Goal: Information Seeking & Learning: Learn about a topic

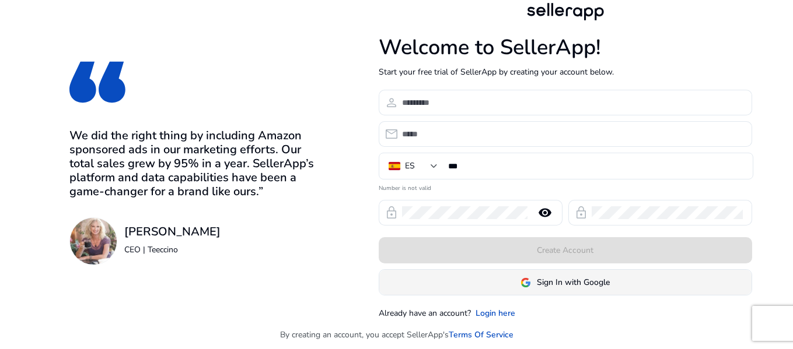
click at [517, 283] on span at bounding box center [565, 283] width 372 height 28
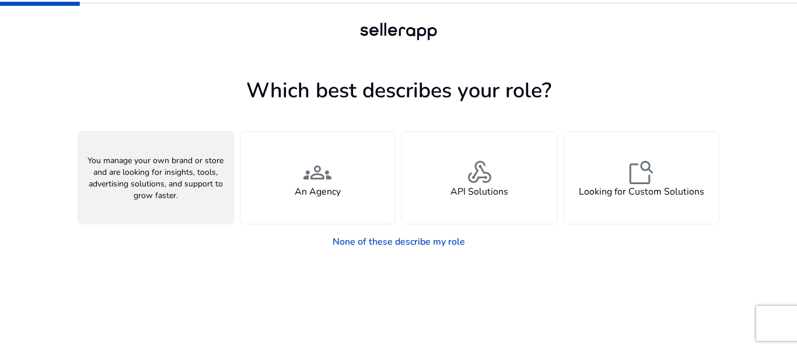
click at [202, 187] on div "person A Seller" at bounding box center [155, 178] width 155 height 92
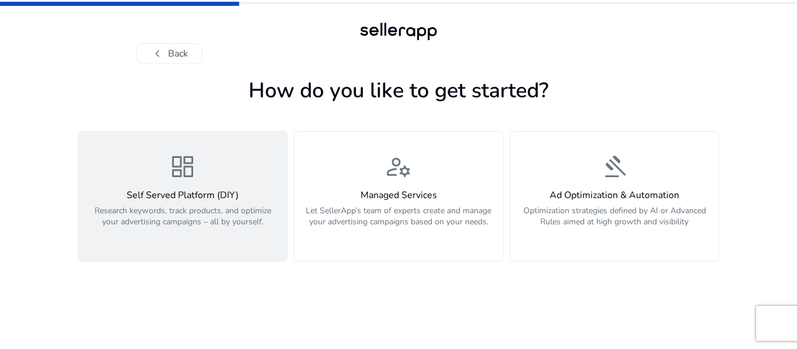
click at [173, 171] on span "dashboard" at bounding box center [183, 167] width 28 height 28
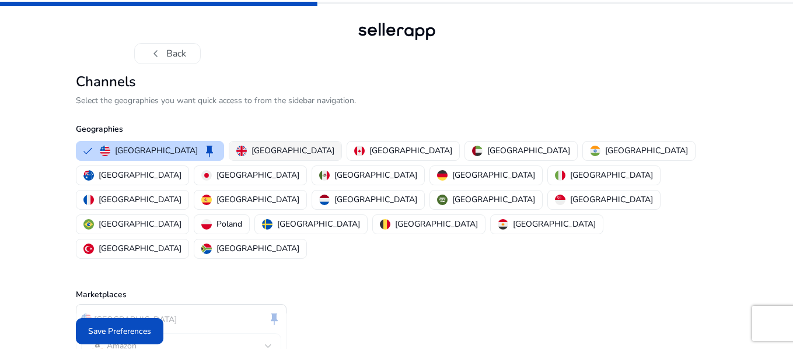
click at [267, 149] on p "[GEOGRAPHIC_DATA]" at bounding box center [292, 151] width 83 height 12
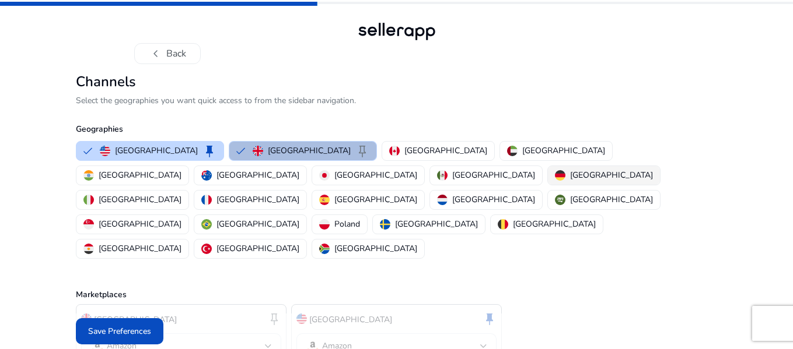
click at [570, 180] on p "Germany" at bounding box center [611, 175] width 83 height 12
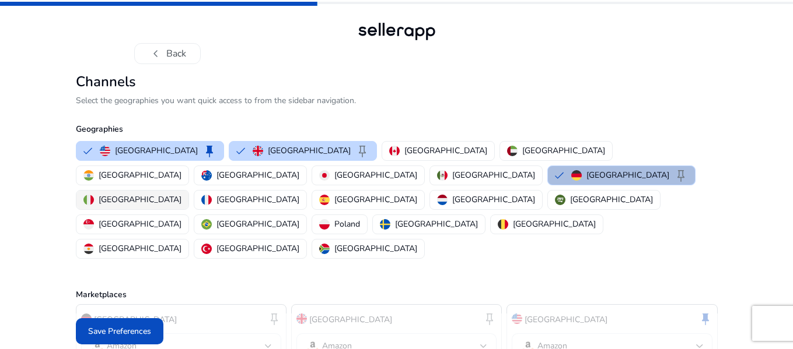
click at [181, 194] on p "Italy" at bounding box center [140, 200] width 83 height 12
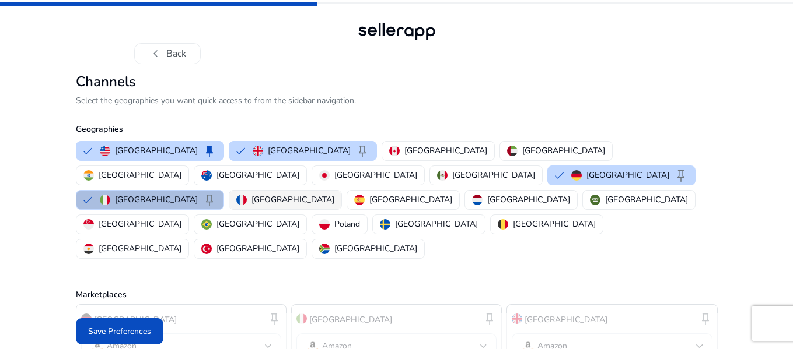
click at [334, 194] on p "France" at bounding box center [292, 200] width 83 height 12
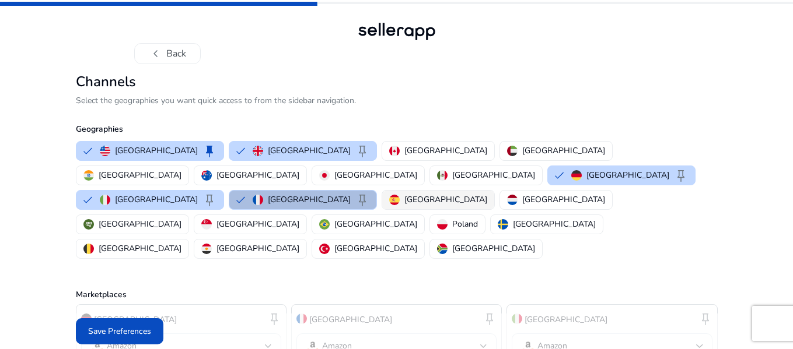
click at [442, 194] on p "Spain" at bounding box center [445, 200] width 83 height 12
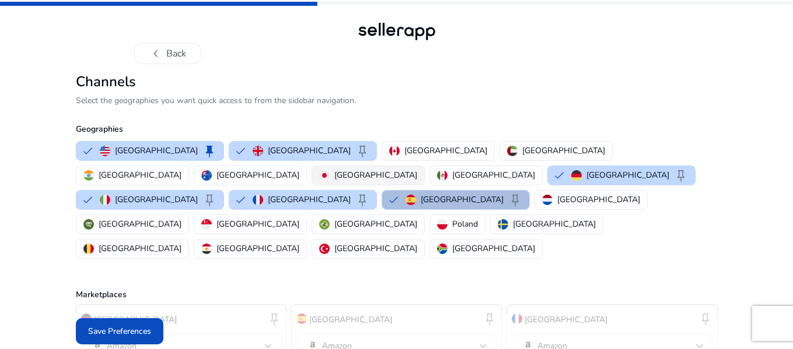
click at [417, 169] on p "Japan" at bounding box center [375, 175] width 83 height 12
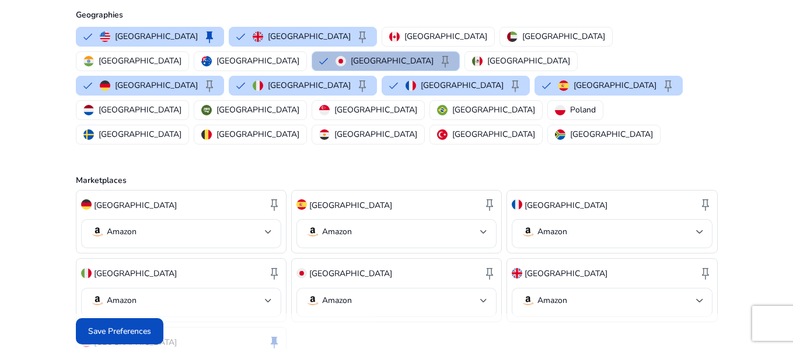
scroll to position [152, 0]
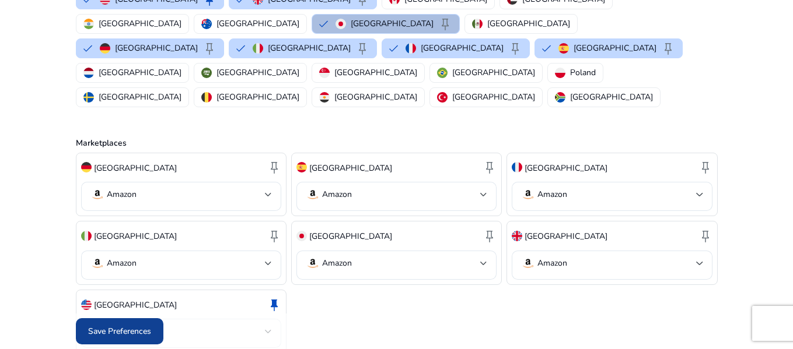
click at [123, 333] on span "Save Preferences" at bounding box center [119, 331] width 63 height 12
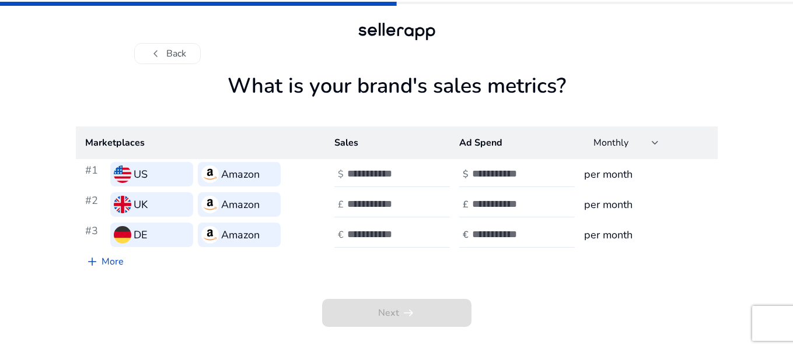
scroll to position [0, 0]
click at [364, 171] on input "number" at bounding box center [388, 173] width 79 height 13
type input "**"
click at [500, 178] on input "number" at bounding box center [513, 173] width 79 height 13
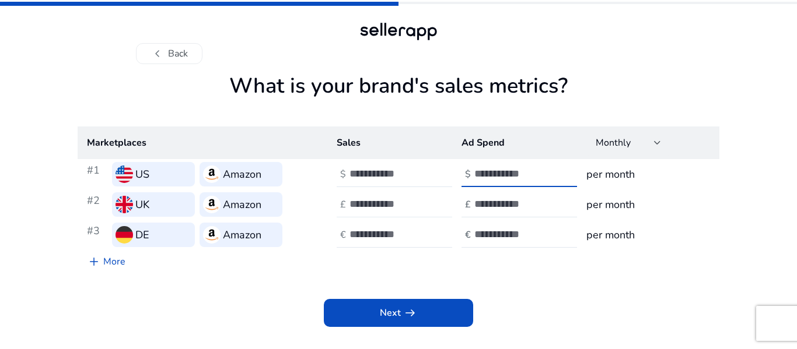
type input "**"
click at [394, 203] on input "number" at bounding box center [388, 204] width 79 height 13
type input "*"
click at [522, 198] on input "number" at bounding box center [513, 204] width 79 height 13
type input "*"
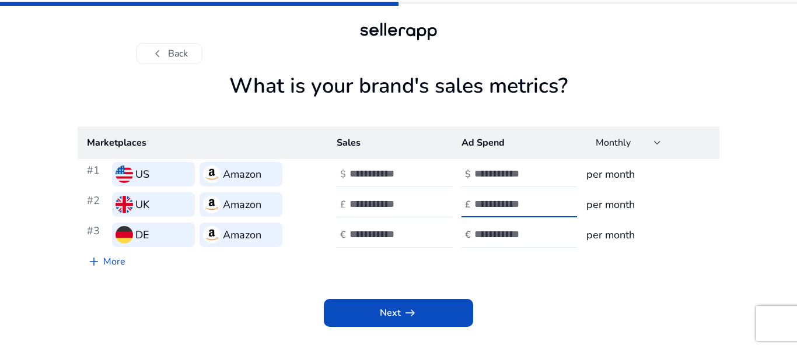
click at [511, 238] on input "number" at bounding box center [513, 234] width 79 height 13
type input "*"
click at [386, 236] on input "number" at bounding box center [388, 234] width 79 height 13
type input "*"
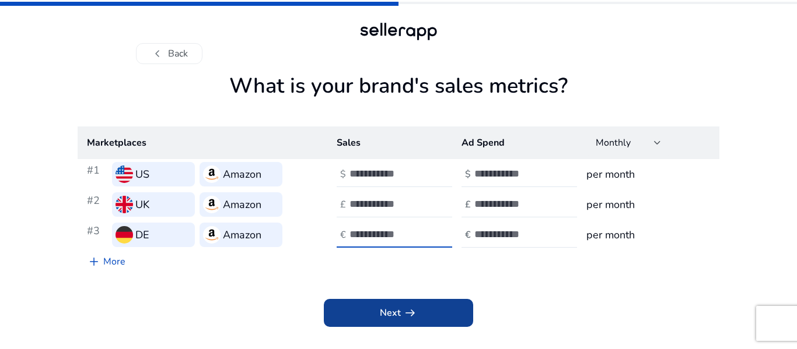
click at [376, 309] on span at bounding box center [398, 313] width 149 height 28
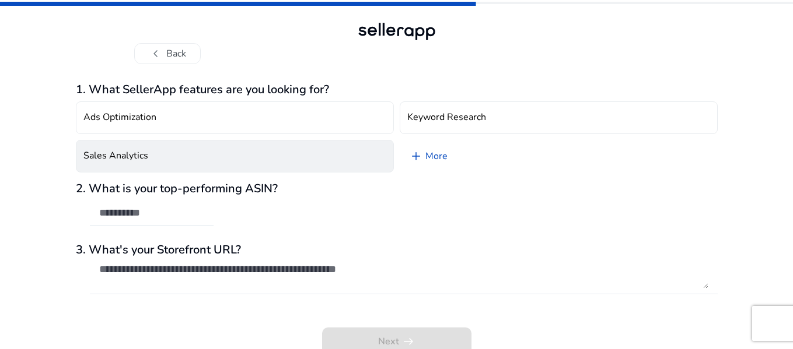
scroll to position [6, 0]
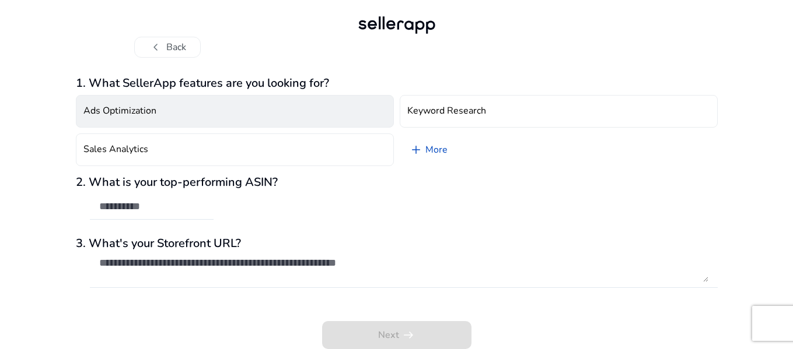
click at [167, 120] on button "Ads Optimization" at bounding box center [235, 111] width 318 height 33
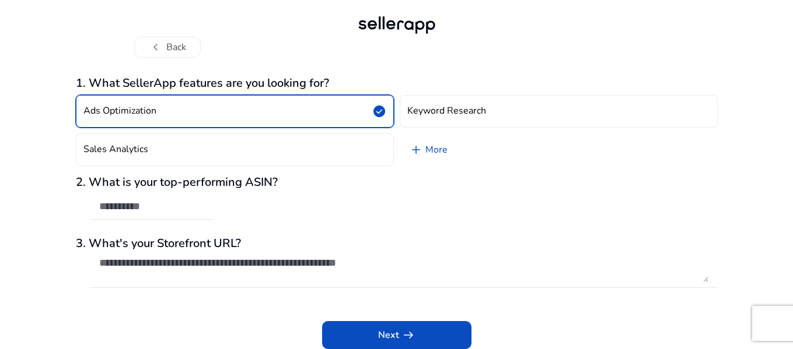
click at [181, 206] on input "text" at bounding box center [151, 206] width 105 height 13
paste input "**********"
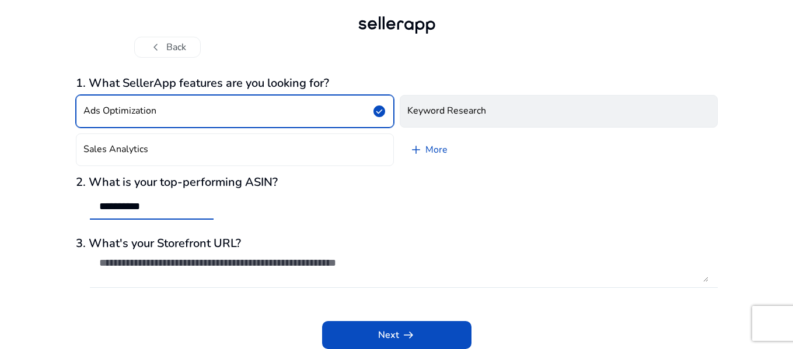
type input "**********"
click at [469, 117] on h4 "Keyword Research" at bounding box center [446, 111] width 79 height 11
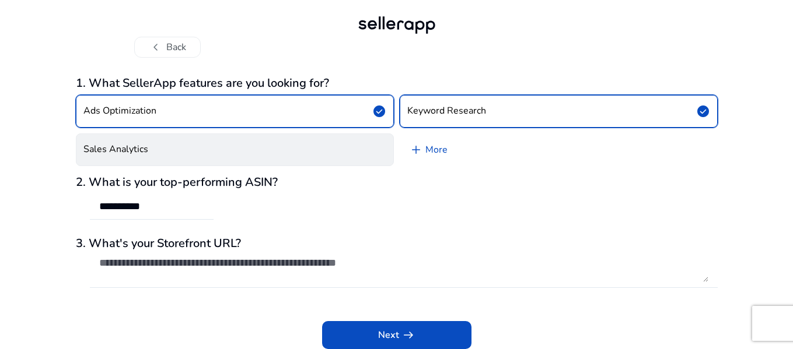
click at [243, 159] on button "Sales Analytics" at bounding box center [235, 150] width 318 height 33
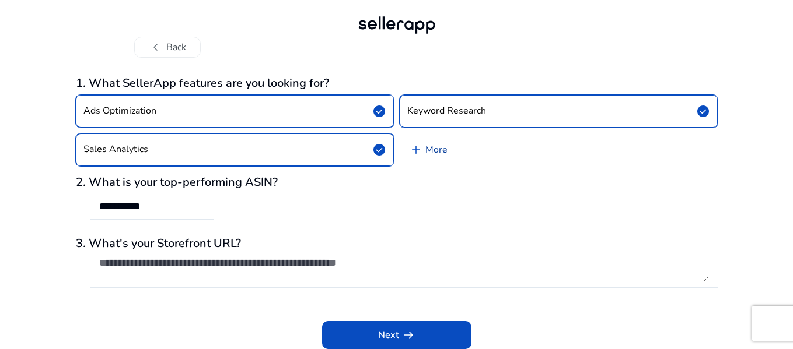
click at [430, 150] on link "add More" at bounding box center [428, 150] width 57 height 33
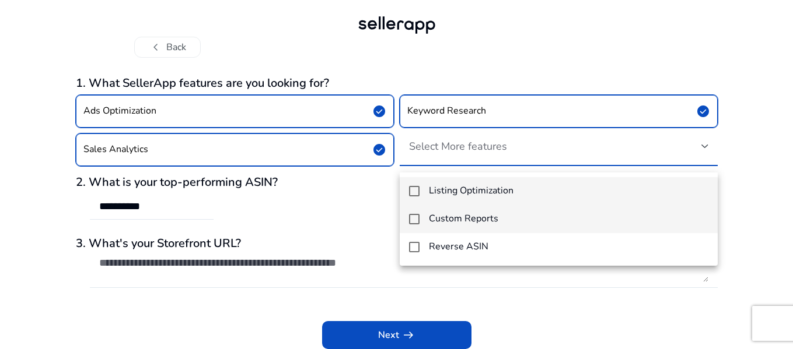
scroll to position [0, 0]
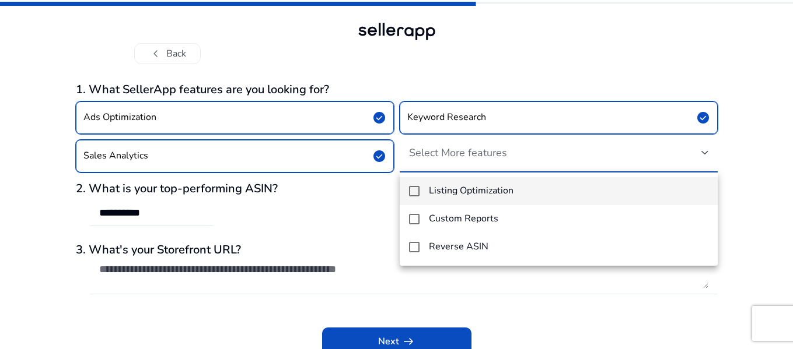
click at [415, 193] on mat-pseudo-checkbox at bounding box center [414, 191] width 10 height 10
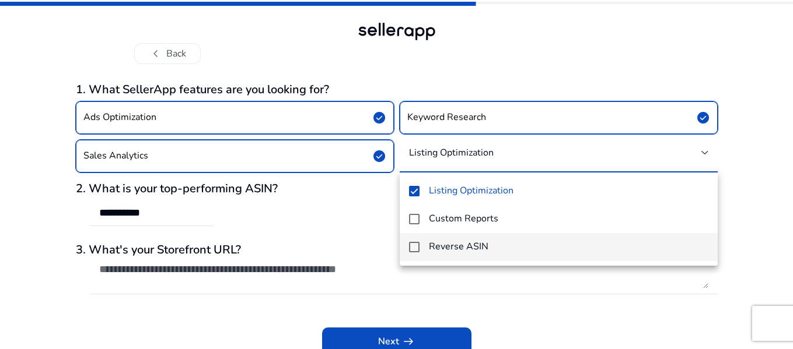
click at [415, 244] on mat-pseudo-checkbox at bounding box center [414, 247] width 10 height 10
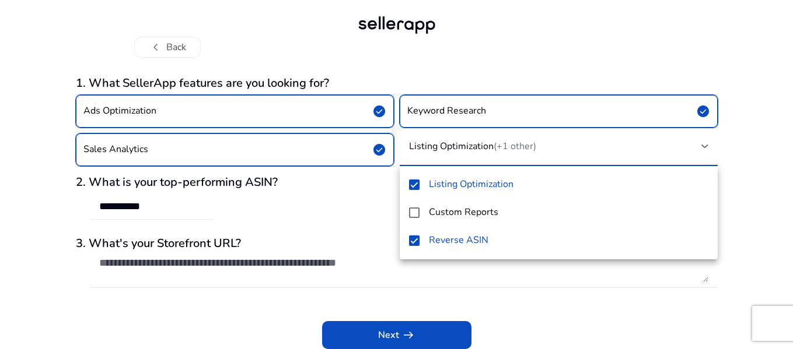
click at [390, 332] on div at bounding box center [396, 174] width 793 height 349
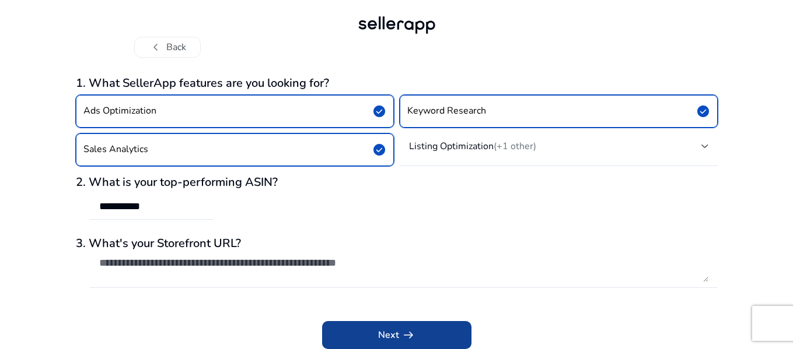
click at [405, 338] on span "arrow_right_alt" at bounding box center [408, 335] width 14 height 14
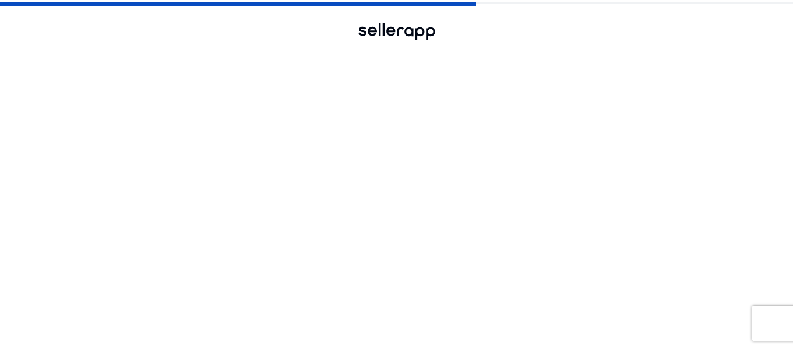
scroll to position [0, 0]
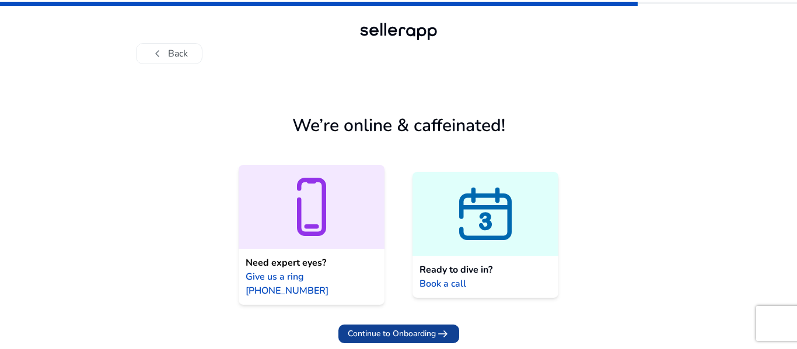
click at [442, 327] on span "arrow_right_alt" at bounding box center [443, 334] width 14 height 14
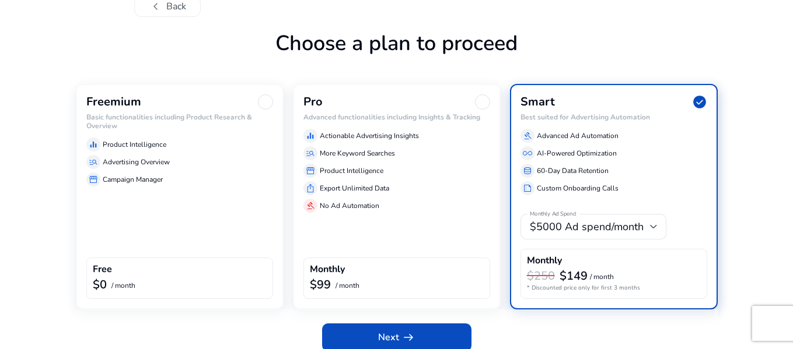
scroll to position [48, 0]
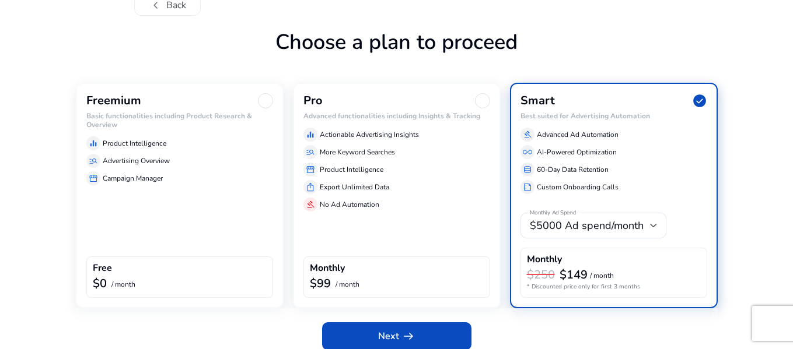
click at [198, 167] on div "manage_search Advertising Overview" at bounding box center [179, 161] width 187 height 14
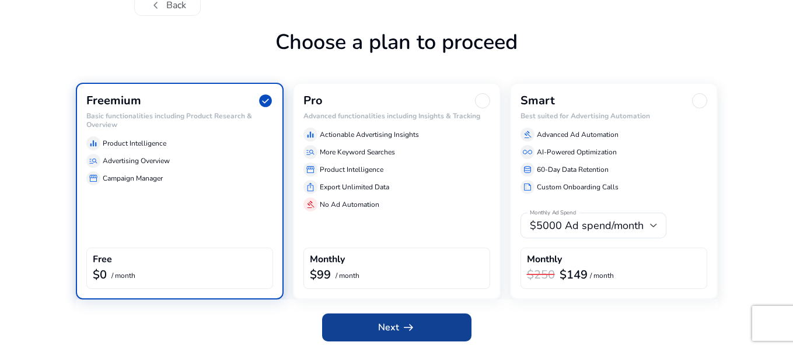
click at [410, 325] on span "arrow_right_alt" at bounding box center [408, 328] width 14 height 14
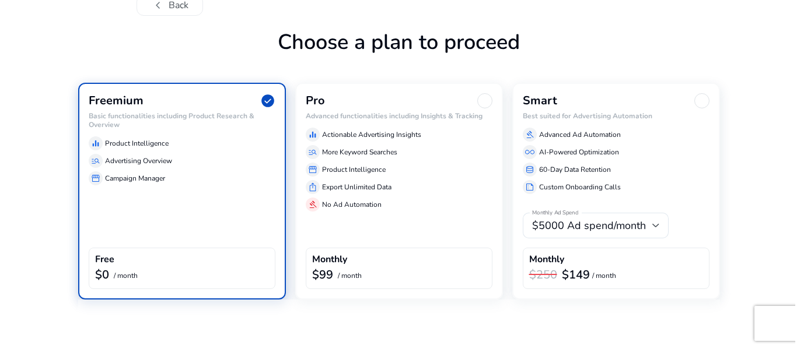
scroll to position [0, 0]
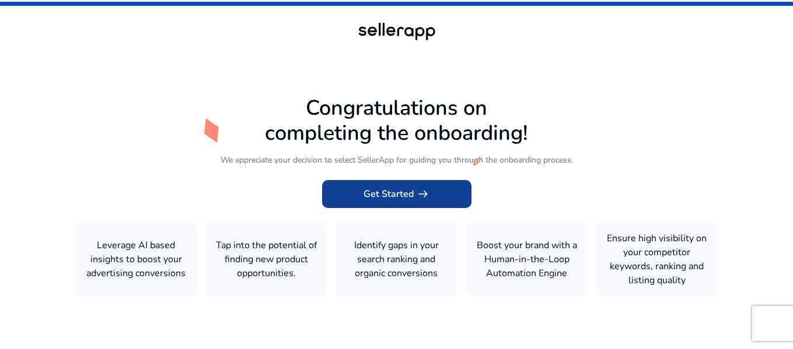
click at [419, 194] on span "arrow_right_alt" at bounding box center [423, 194] width 14 height 14
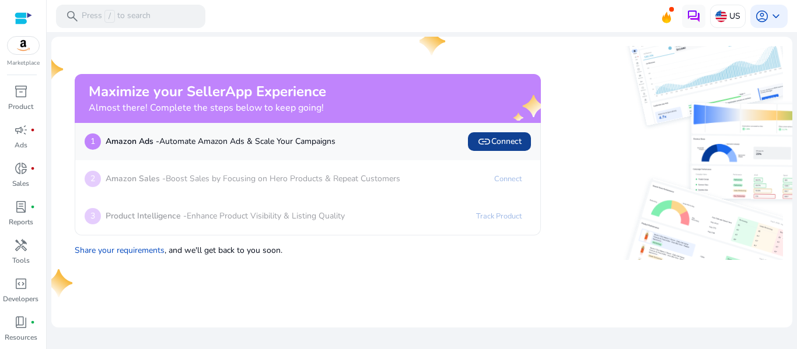
click at [500, 147] on span "link Connect" at bounding box center [499, 142] width 44 height 14
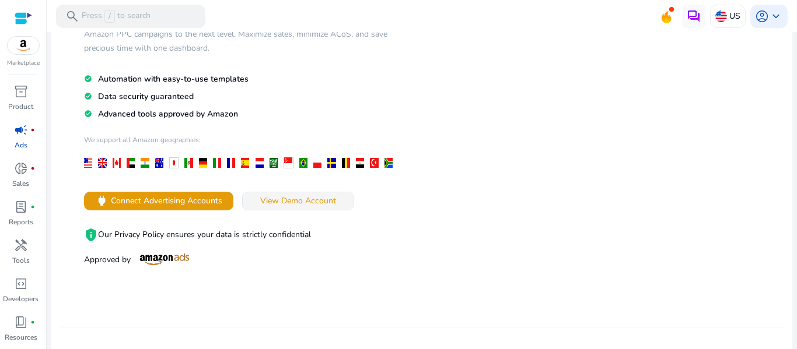
scroll to position [117, 0]
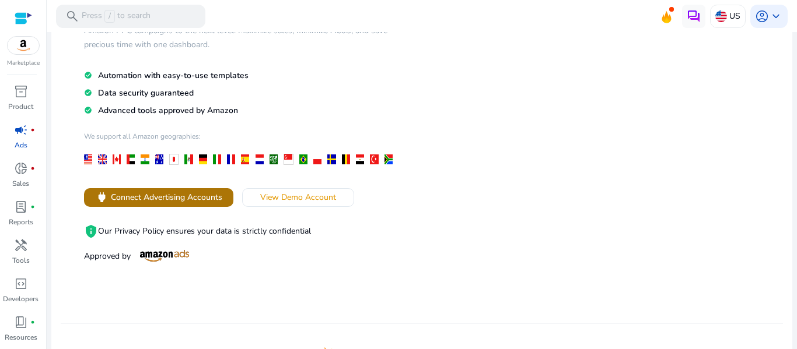
click at [198, 195] on span "Connect Advertising Accounts" at bounding box center [166, 197] width 111 height 12
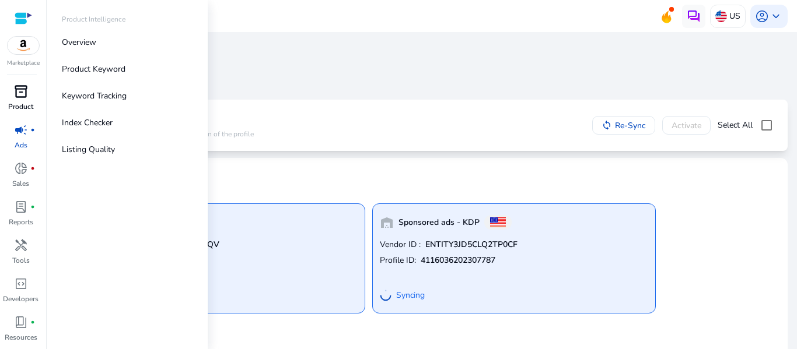
click at [20, 95] on span "inventory_2" at bounding box center [21, 92] width 14 height 14
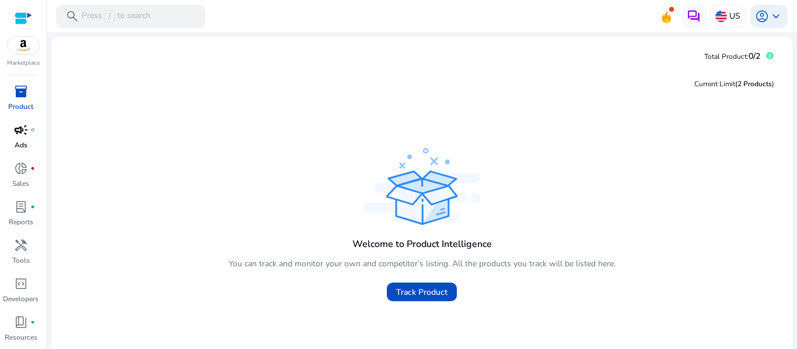
click at [20, 140] on p "Ads" at bounding box center [21, 145] width 13 height 10
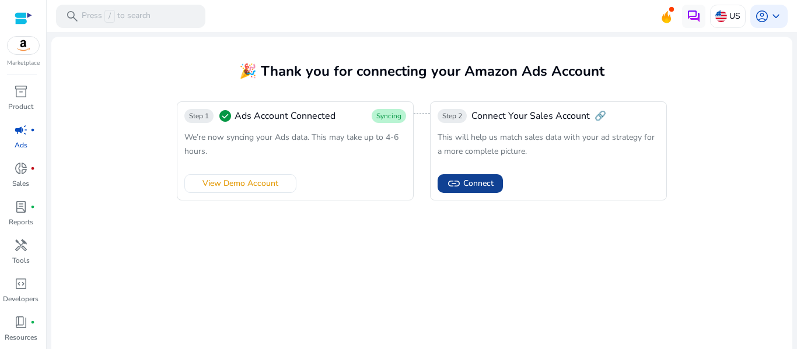
click at [477, 177] on span "Connect" at bounding box center [478, 183] width 30 height 12
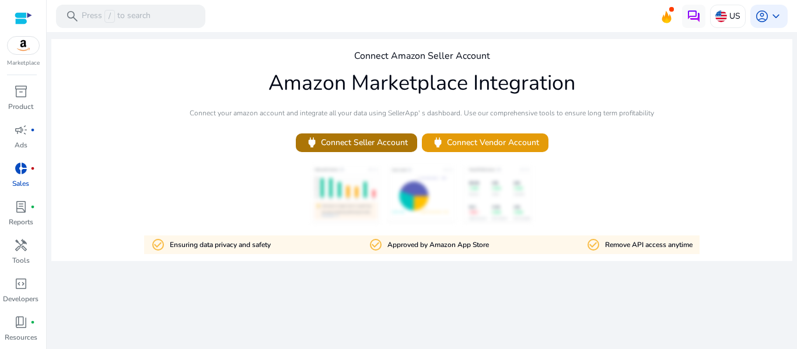
click at [372, 144] on span "power Connect Seller Account" at bounding box center [356, 142] width 103 height 13
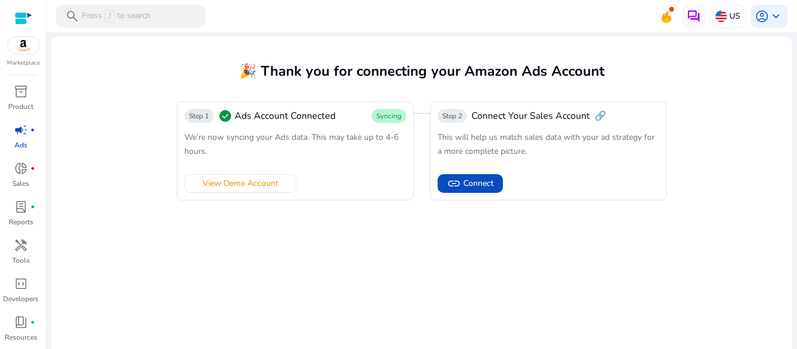
click at [237, 142] on span "We’re now syncing your Ads data. This may take up to 4-6 hours." at bounding box center [291, 144] width 214 height 25
click at [297, 113] on span "Ads Account Connected" at bounding box center [284, 116] width 101 height 14
click at [382, 110] on span "Syncing" at bounding box center [389, 116] width 34 height 14
click at [265, 184] on span "View Demo Account" at bounding box center [240, 183] width 76 height 12
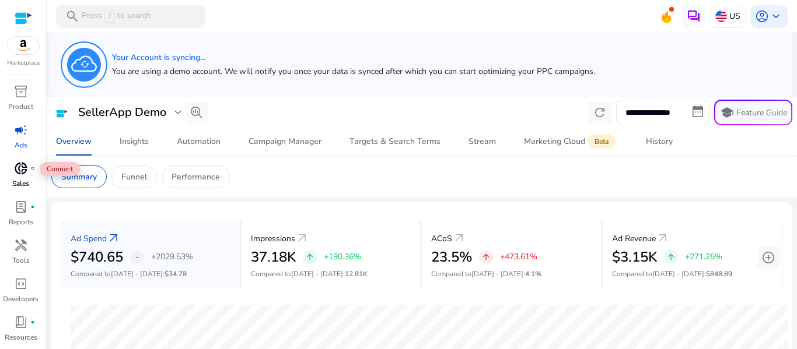
click at [17, 169] on span "donut_small" at bounding box center [21, 169] width 14 height 14
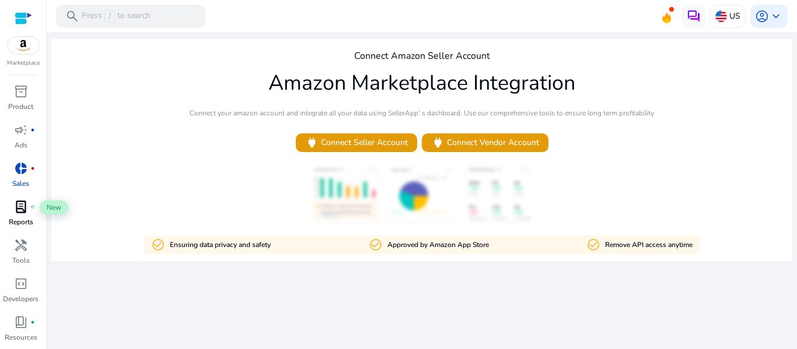
click at [20, 211] on span "lab_profile" at bounding box center [21, 207] width 14 height 14
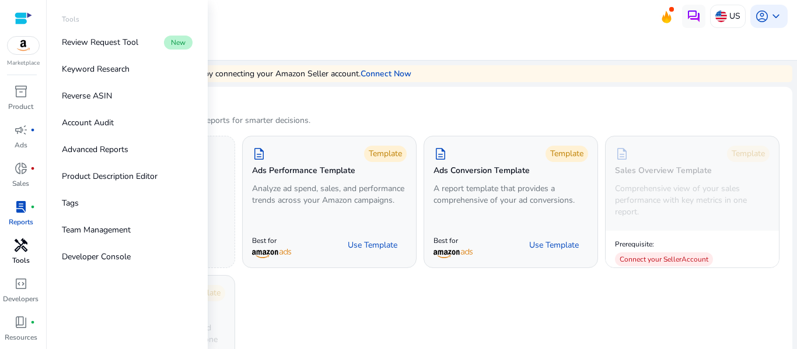
click at [24, 251] on span "handyman" at bounding box center [21, 246] width 14 height 14
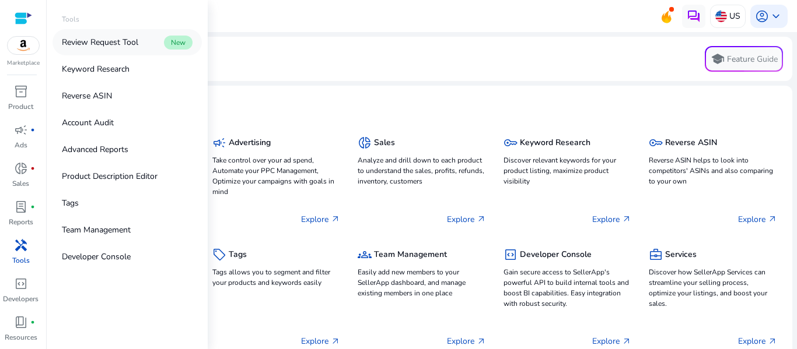
click at [125, 43] on p "Review Request Tool" at bounding box center [100, 42] width 76 height 12
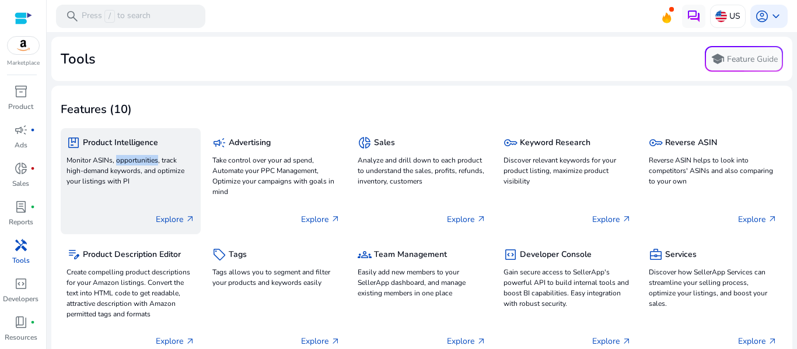
click at [103, 194] on div "package Product Intelligence Monitor ASINs, opportunities, track high-demand ke…" at bounding box center [131, 181] width 140 height 106
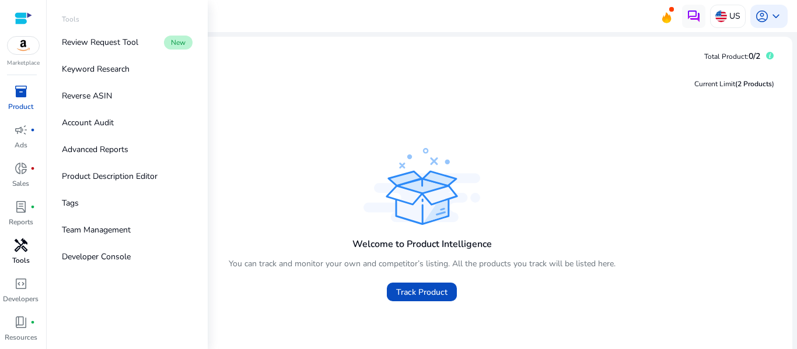
click at [14, 252] on span "handyman" at bounding box center [21, 246] width 14 height 14
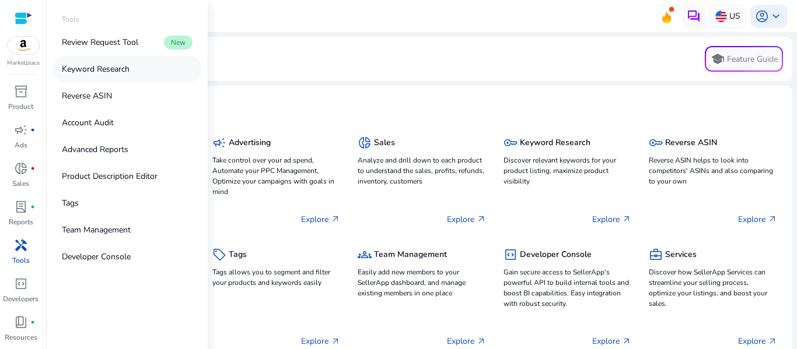
click at [101, 66] on p "Keyword Research" at bounding box center [96, 69] width 68 height 12
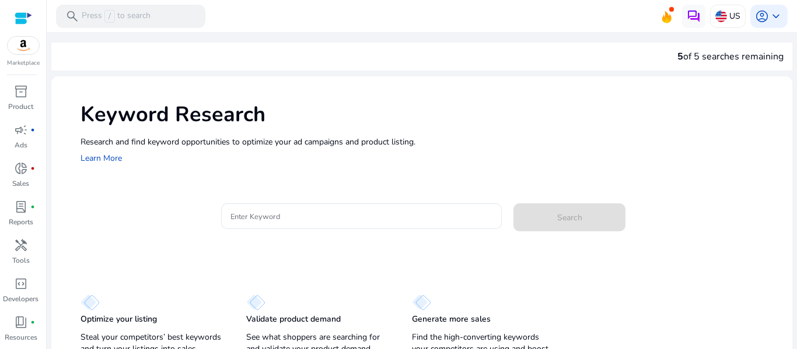
scroll to position [21, 0]
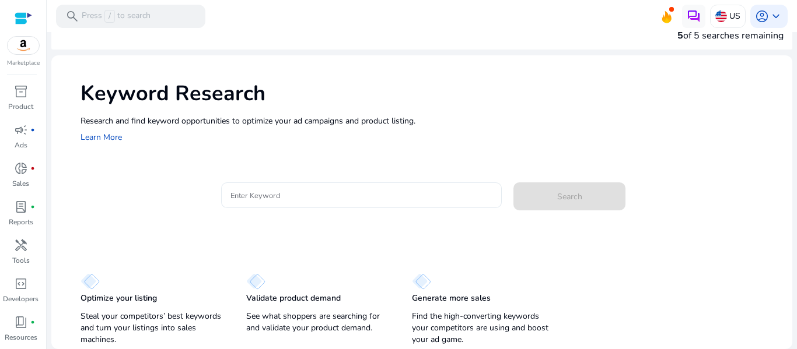
click at [283, 198] on input "Enter Keyword" at bounding box center [361, 195] width 262 height 13
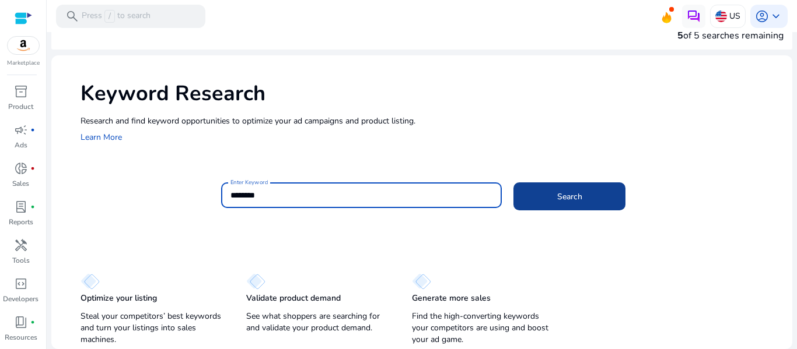
type input "********"
click at [563, 208] on span at bounding box center [569, 197] width 112 height 28
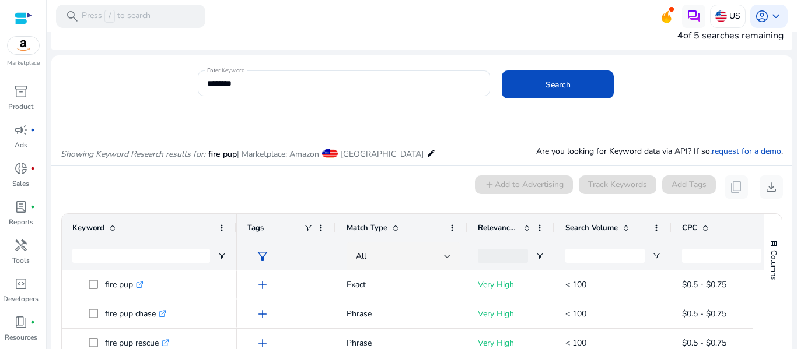
scroll to position [139, 0]
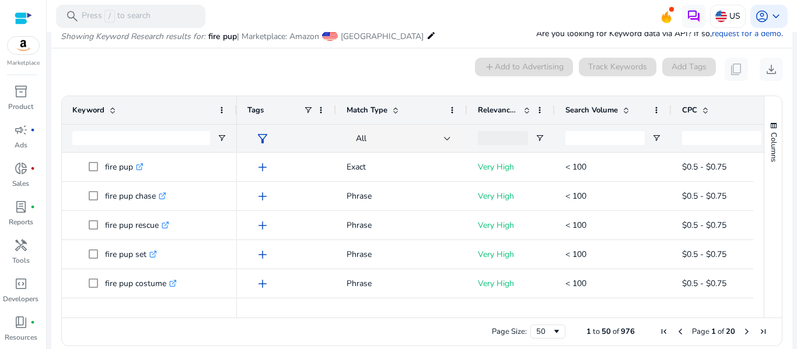
drag, startPoint x: 354, startPoint y: 318, endPoint x: 338, endPoint y: 321, distance: 16.1
click at [338, 321] on div "Page Size: 50 1 to 50 of 976 Page 1 of 20" at bounding box center [422, 332] width 720 height 28
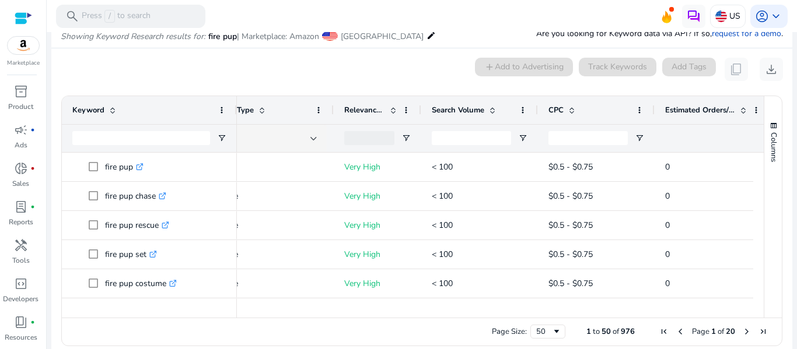
scroll to position [0, 0]
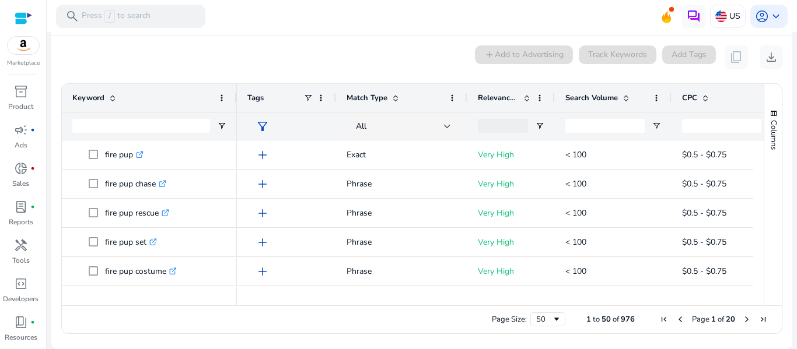
click at [575, 100] on span "Search Volume" at bounding box center [591, 98] width 52 height 10
click at [626, 99] on span at bounding box center [625, 97] width 9 height 9
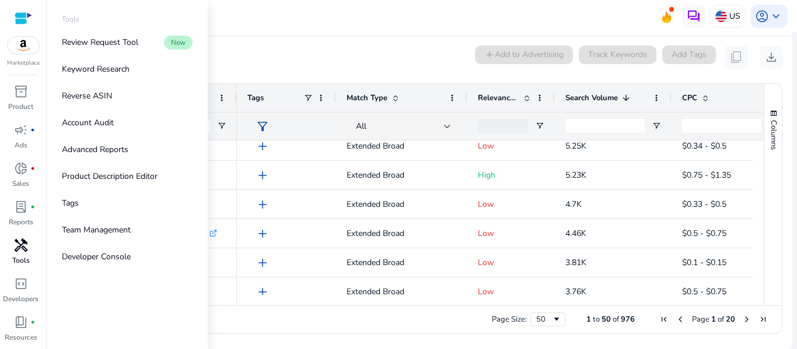
click at [26, 250] on span "handyman" at bounding box center [21, 246] width 14 height 14
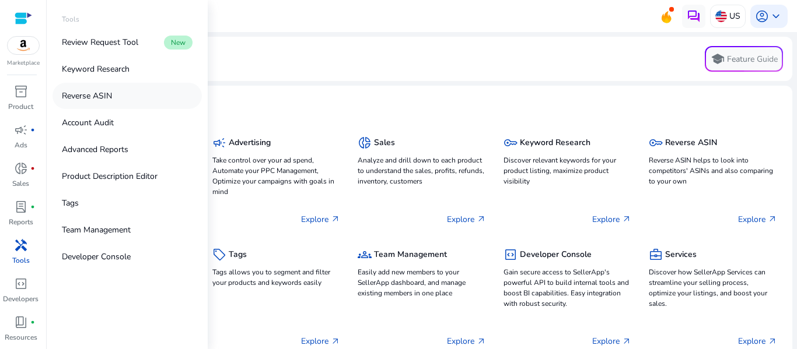
click at [94, 97] on p "Reverse ASIN" at bounding box center [87, 96] width 50 height 12
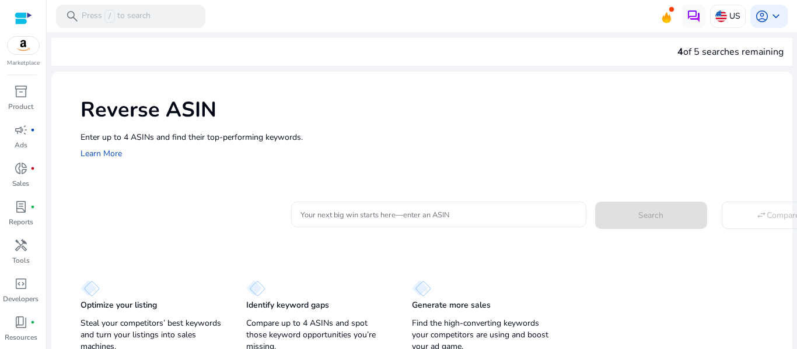
click at [355, 217] on input "Your next big win starts here—enter an ASIN" at bounding box center [438, 214] width 276 height 13
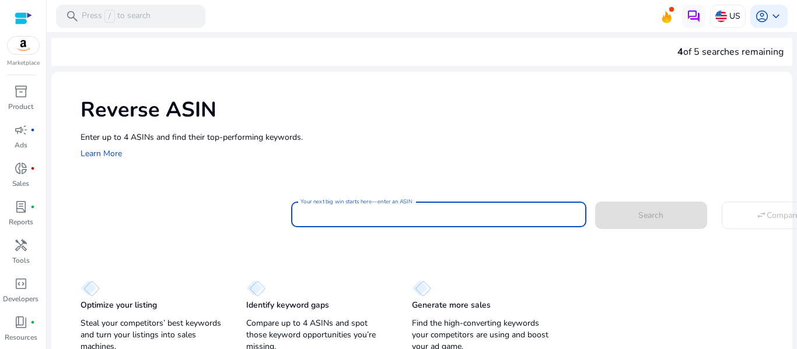
paste input "**********"
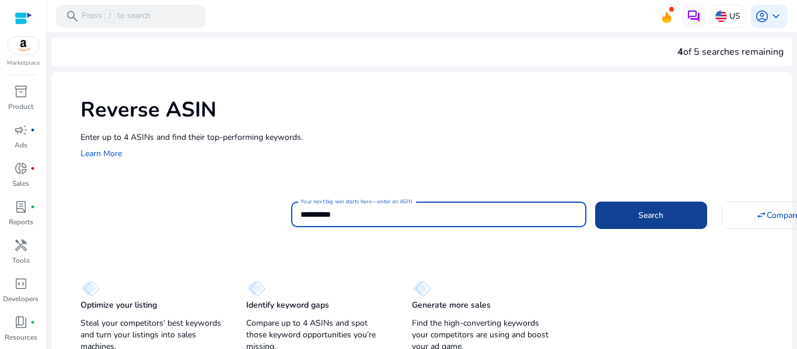
type input "**********"
click at [638, 217] on span "Search" at bounding box center [650, 215] width 25 height 12
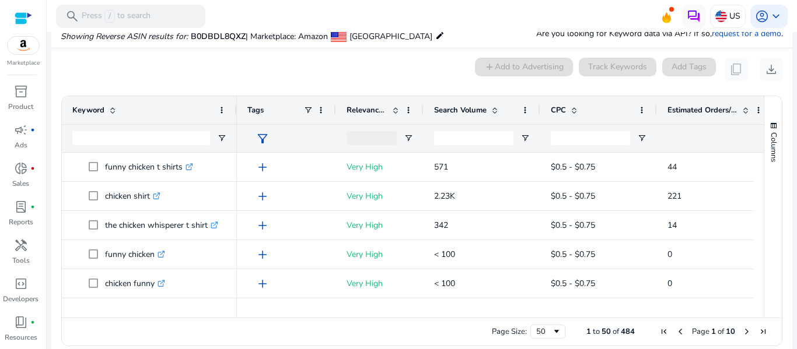
click at [464, 114] on span "Search Volume" at bounding box center [460, 110] width 52 height 10
click at [498, 111] on span at bounding box center [494, 110] width 9 height 9
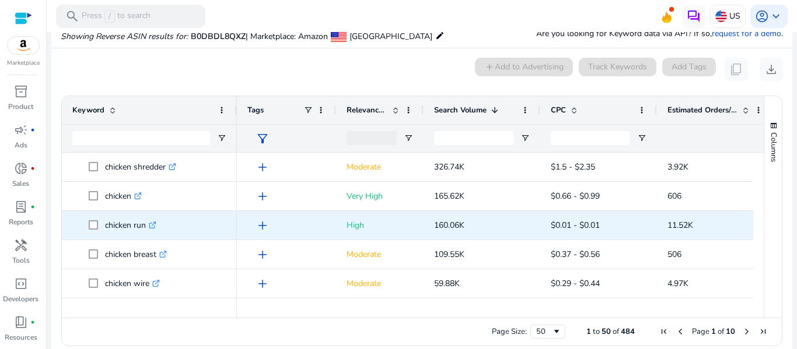
scroll to position [40, 0]
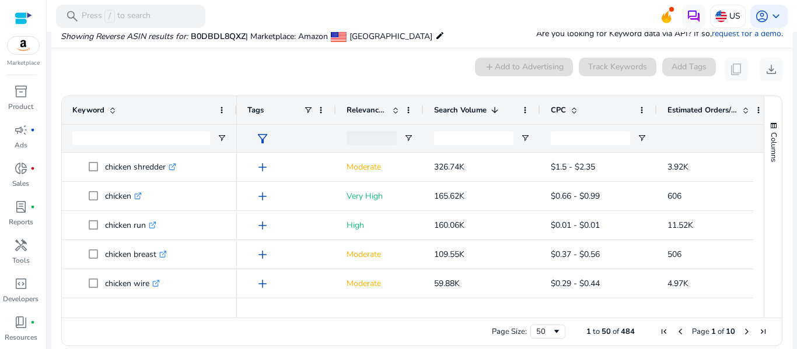
click at [163, 107] on div "Keyword" at bounding box center [142, 110] width 141 height 22
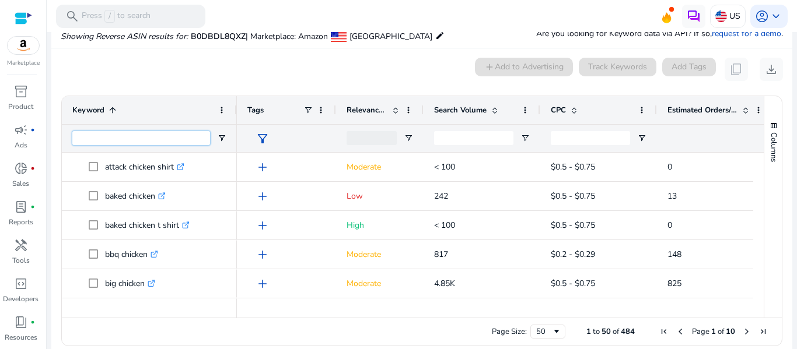
click at [160, 139] on input "Keyword Filter Input" at bounding box center [141, 138] width 138 height 14
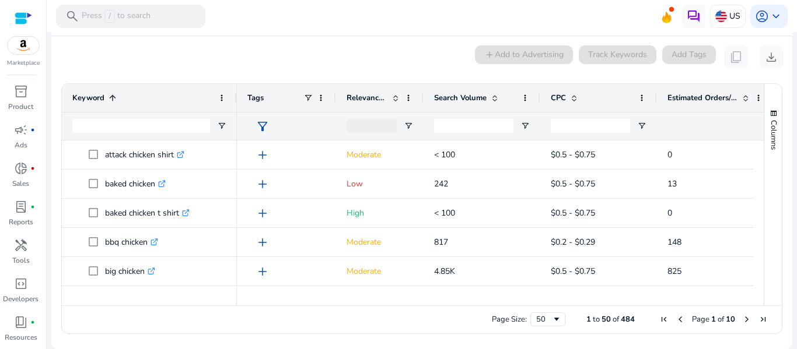
click at [743, 320] on span "Next Page" at bounding box center [746, 319] width 9 height 9
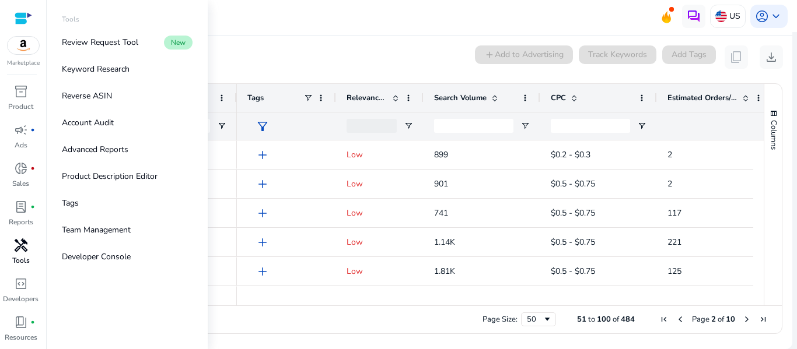
click at [16, 253] on span "handyman" at bounding box center [21, 246] width 14 height 14
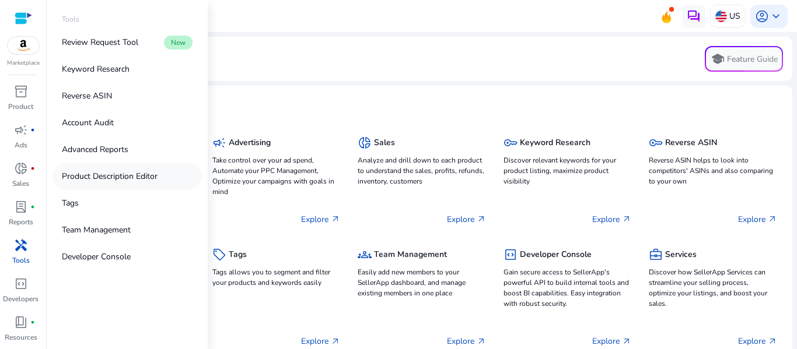
click at [117, 180] on p "Product Description Editor" at bounding box center [110, 176] width 96 height 12
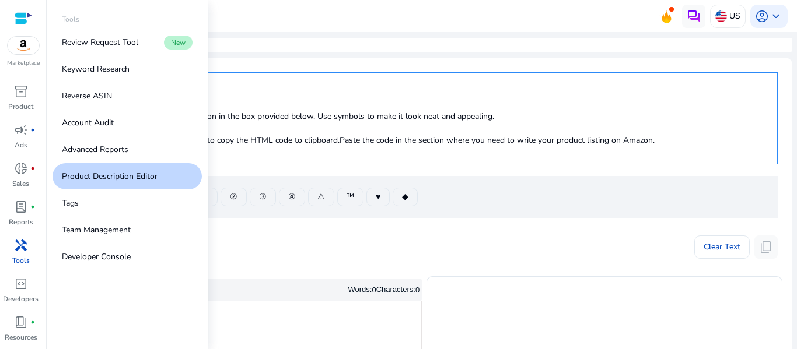
click at [148, 176] on p "Product Description Editor" at bounding box center [110, 176] width 96 height 12
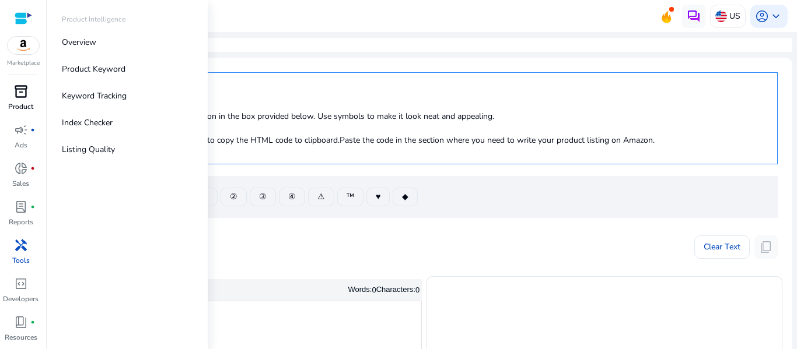
click at [20, 97] on span "inventory_2" at bounding box center [21, 92] width 14 height 14
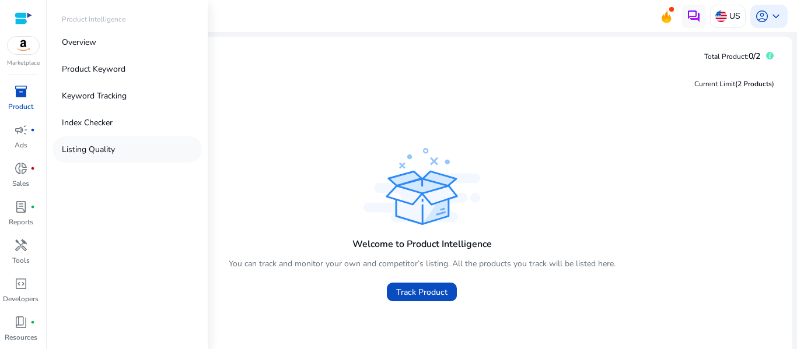
click at [87, 148] on p "Listing Quality" at bounding box center [88, 149] width 53 height 12
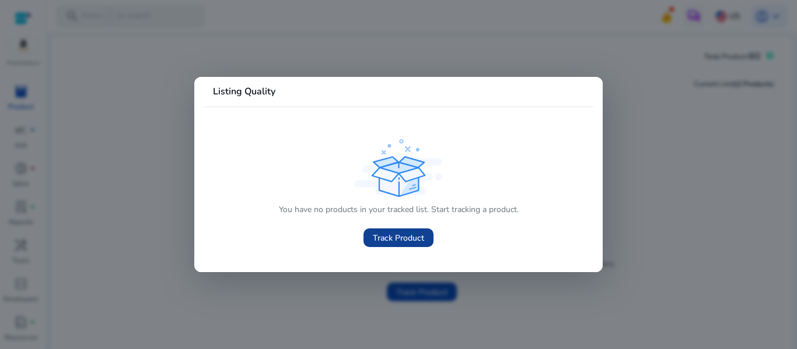
click at [393, 233] on span "Track Product" at bounding box center [398, 238] width 51 height 12
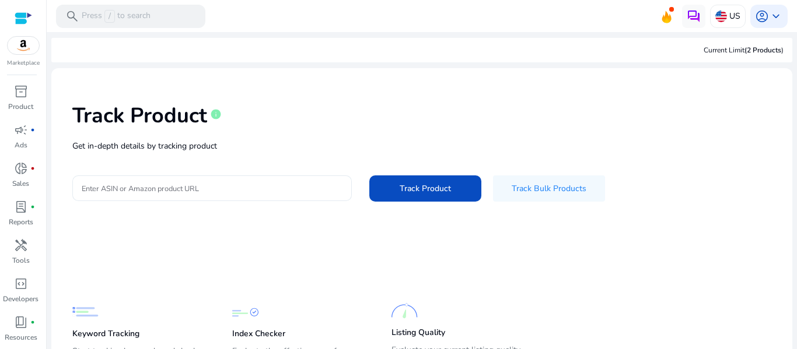
click at [226, 191] on input "Enter ASIN or Amazon product URL" at bounding box center [212, 188] width 261 height 13
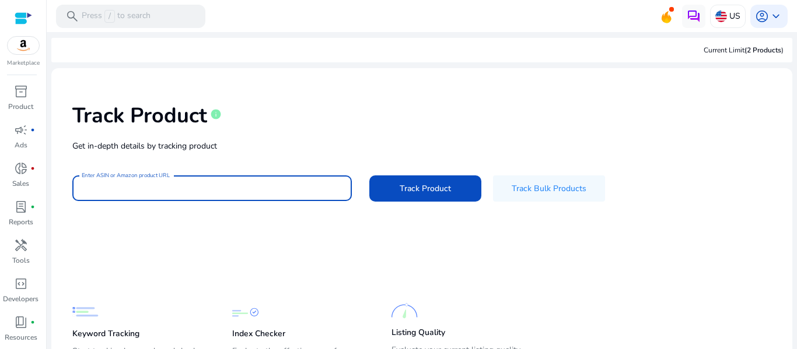
click at [226, 191] on input "Enter ASIN or Amazon product URL" at bounding box center [212, 188] width 261 height 13
paste input "**********"
type input "**********"
drag, startPoint x: 230, startPoint y: 188, endPoint x: 0, endPoint y: 192, distance: 229.9
click at [0, 192] on mat-sidenav-container "**********" at bounding box center [398, 174] width 797 height 349
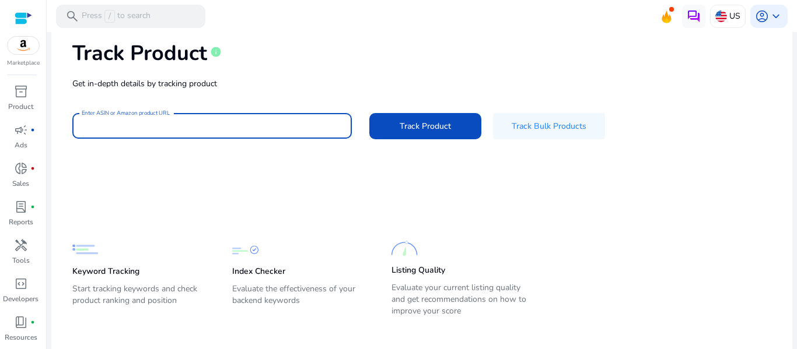
scroll to position [72, 0]
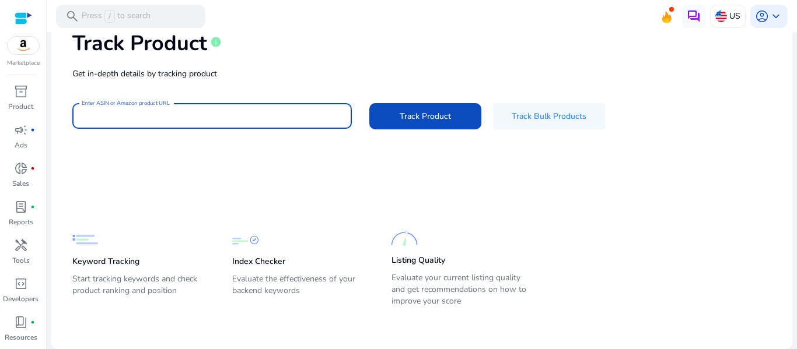
click at [243, 120] on input "Enter ASIN or Amazon product URL" at bounding box center [212, 116] width 261 height 13
click at [121, 115] on input "Enter ASIN or Amazon product URL" at bounding box center [212, 116] width 261 height 13
paste input "**********"
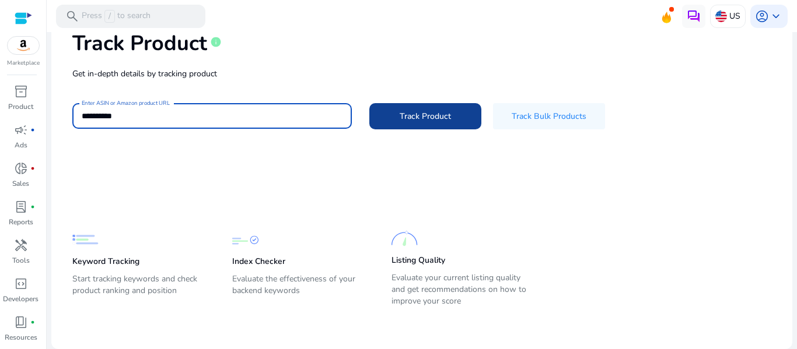
type input "**********"
click at [412, 111] on span "Track Product" at bounding box center [425, 116] width 51 height 12
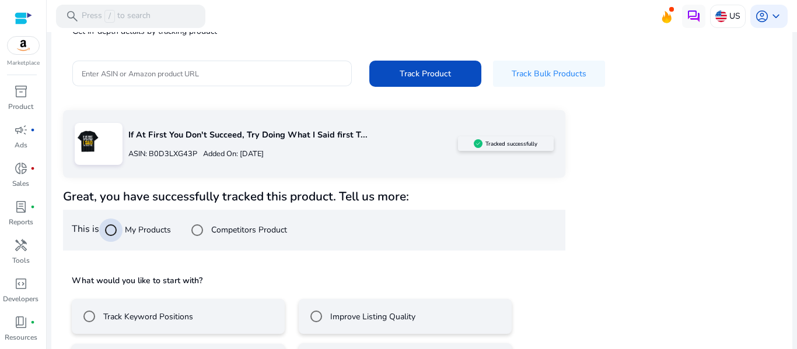
scroll to position [163, 0]
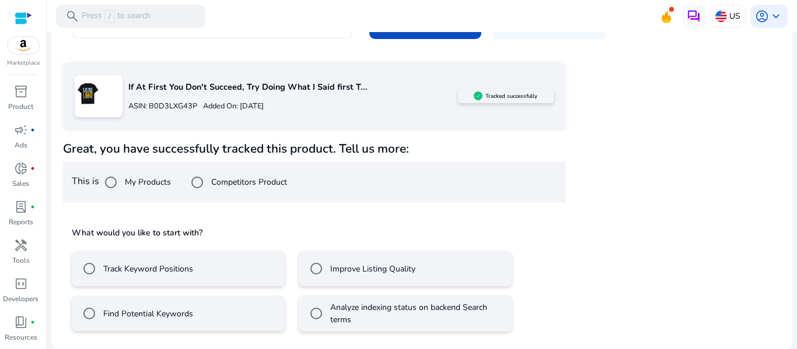
click at [129, 316] on label "Find Potential Keywords" at bounding box center [147, 314] width 92 height 12
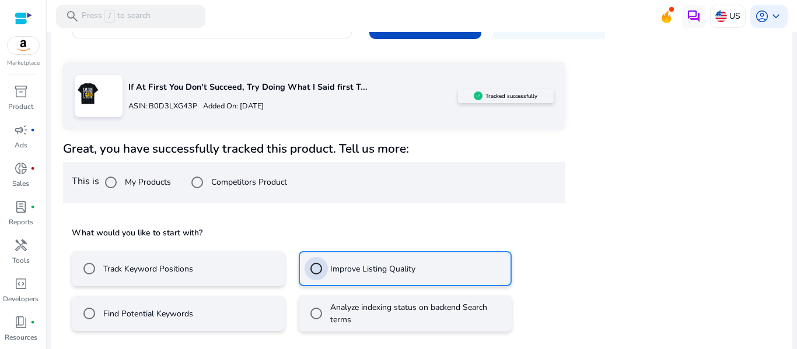
scroll to position [215, 0]
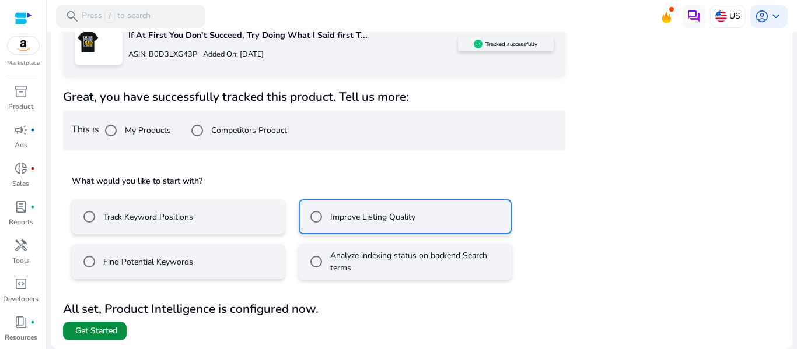
click at [107, 332] on span "Get Started" at bounding box center [96, 331] width 42 height 12
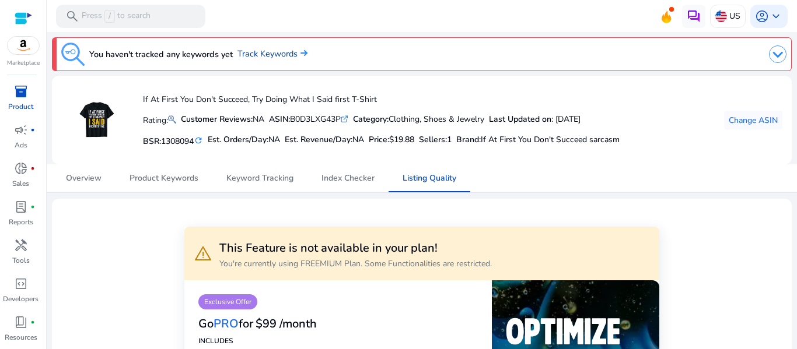
click at [278, 57] on link "Track Keywords" at bounding box center [272, 54] width 70 height 13
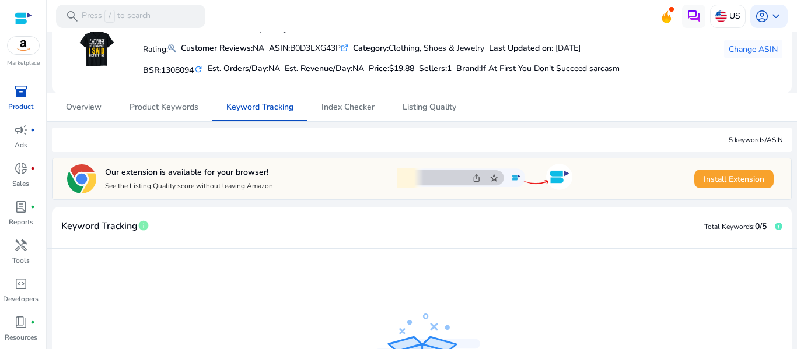
scroll to position [69, 0]
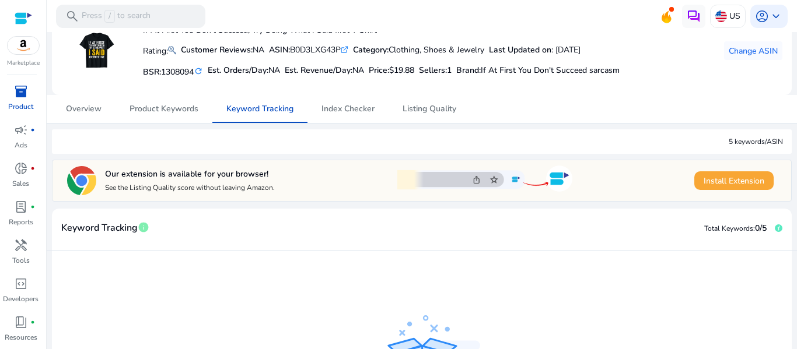
click at [736, 183] on span "Install Extension" at bounding box center [733, 181] width 61 height 12
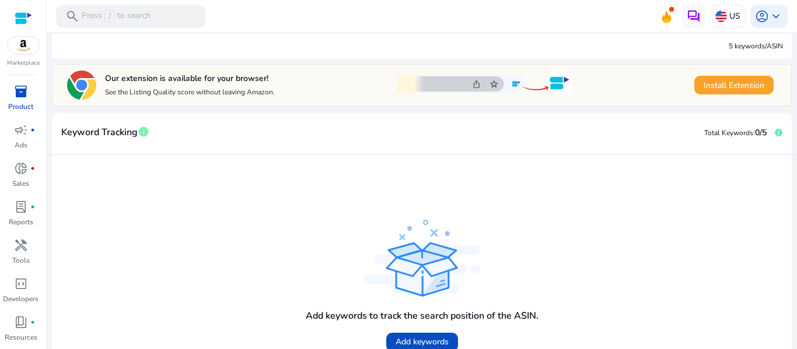
scroll to position [181, 0]
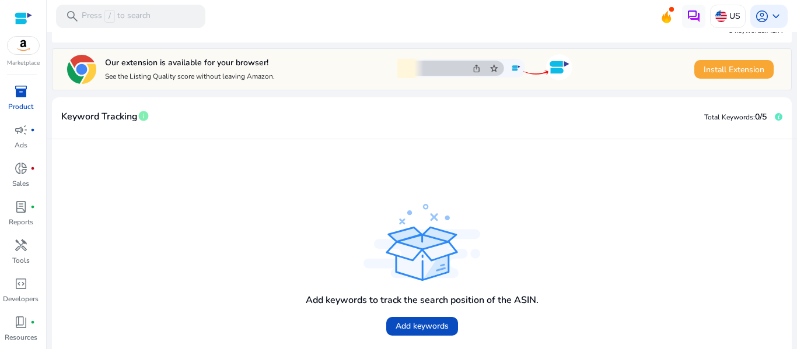
click at [727, 66] on span "Install Extension" at bounding box center [733, 70] width 61 height 12
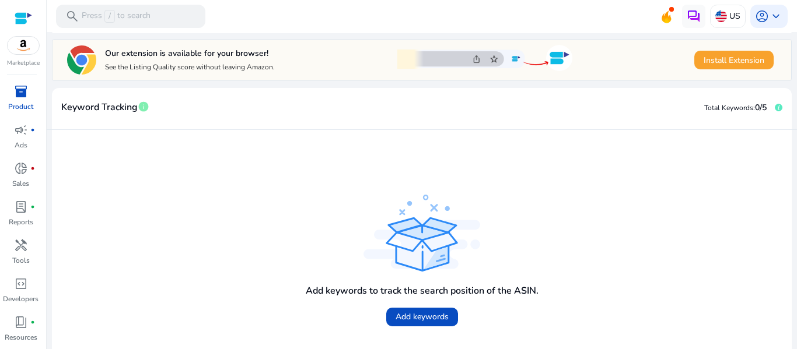
scroll to position [94, 0]
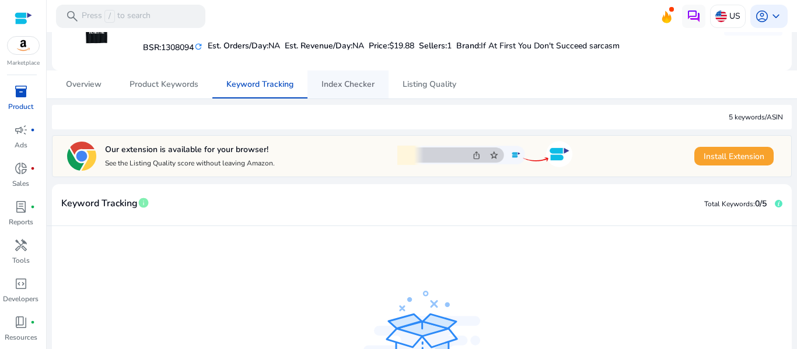
click at [331, 83] on span "Index Checker" at bounding box center [347, 84] width 53 height 8
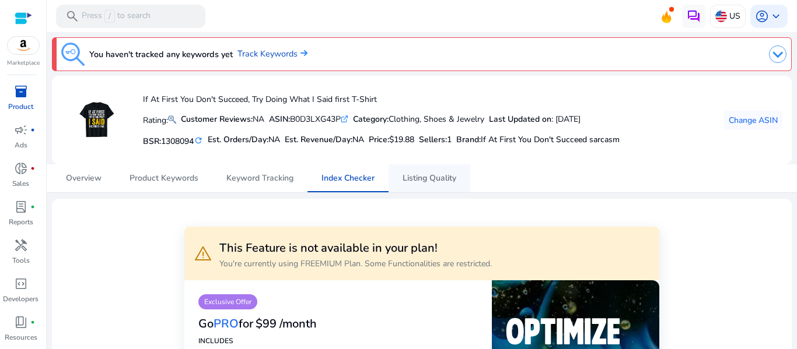
click at [442, 180] on span "Listing Quality" at bounding box center [429, 178] width 54 height 8
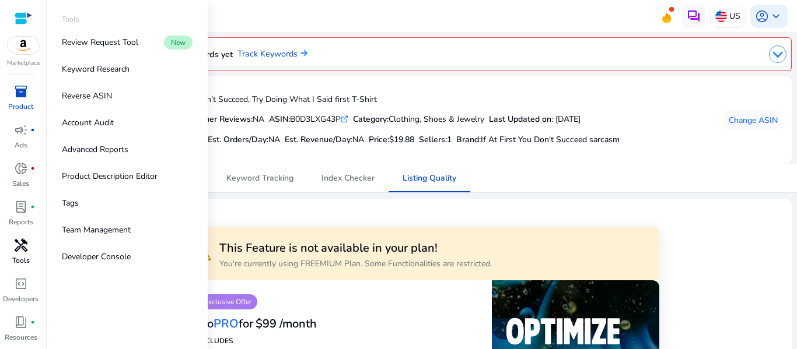
scroll to position [36, 0]
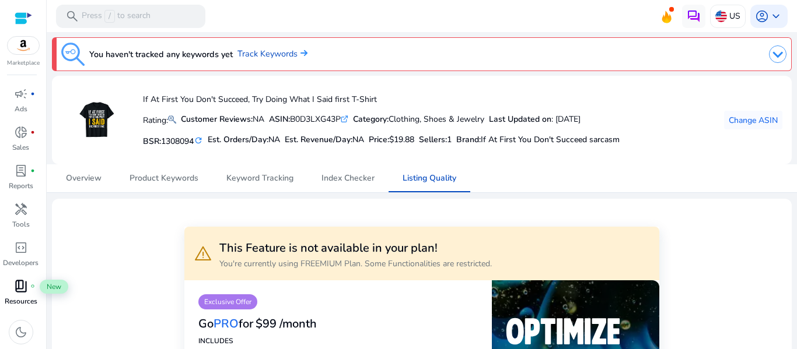
click at [22, 283] on span "book_4" at bounding box center [21, 286] width 14 height 14
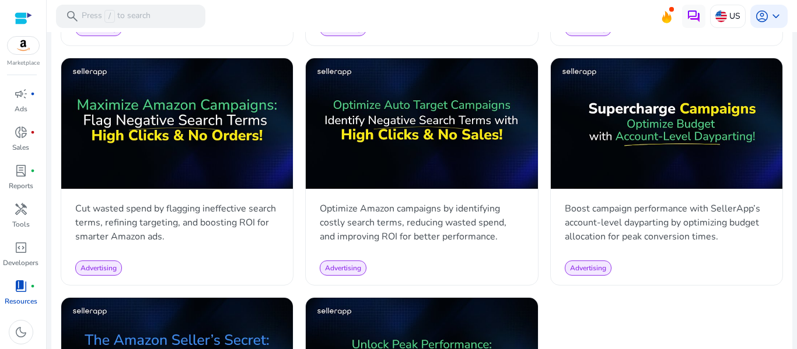
scroll to position [1364, 0]
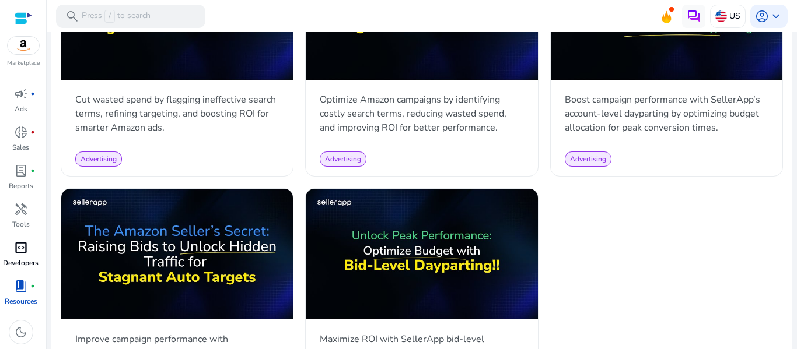
click at [26, 256] on div "code_blocks" at bounding box center [21, 248] width 33 height 19
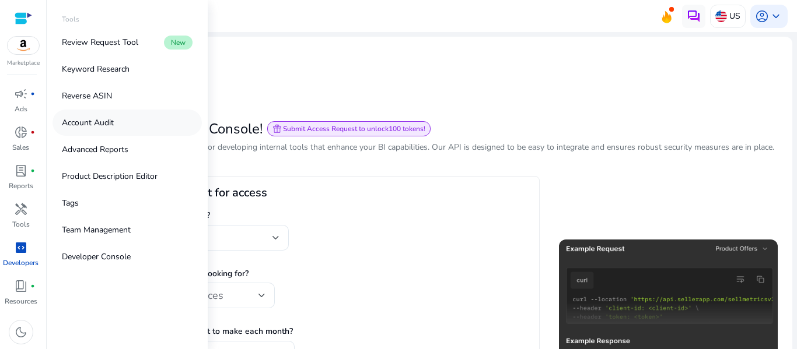
click at [119, 124] on link "Account Audit" at bounding box center [126, 123] width 149 height 26
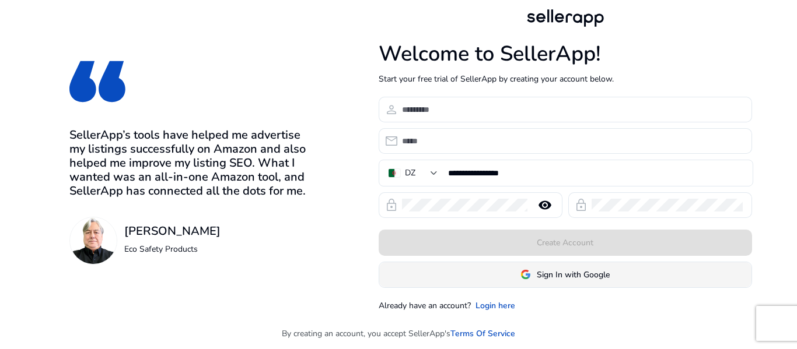
click at [558, 273] on span "Sign In with Google" at bounding box center [573, 275] width 73 height 12
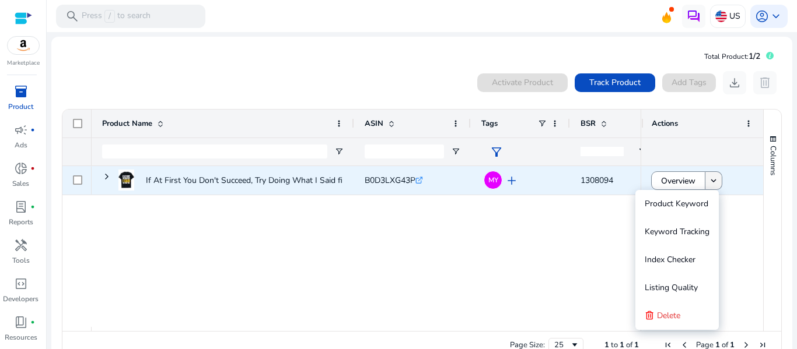
click at [708, 182] on mat-icon "keyboard_arrow_down" at bounding box center [713, 181] width 10 height 10
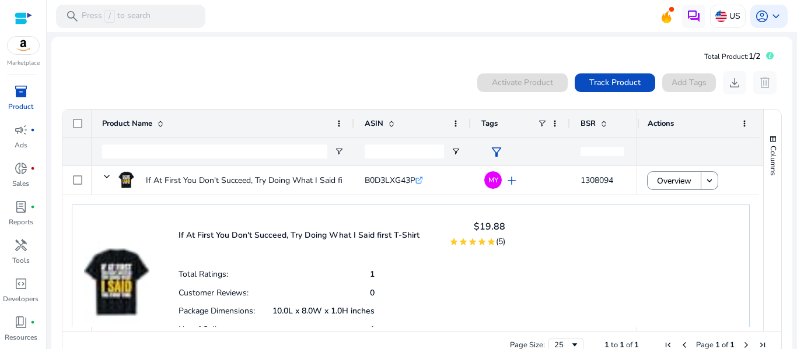
click at [394, 62] on mat-card "Total Product: 1/2 0 products selected Activate Product Track Product Add Tags …" at bounding box center [421, 206] width 741 height 339
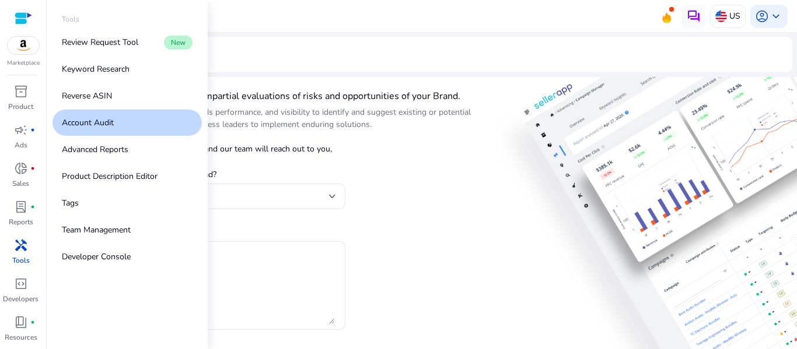
scroll to position [36, 0]
